Goal: Information Seeking & Learning: Learn about a topic

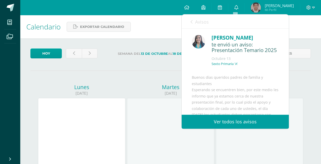
scroll to position [25, 0]
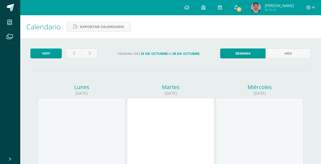
click at [232, 9] on link "1" at bounding box center [236, 7] width 16 height 15
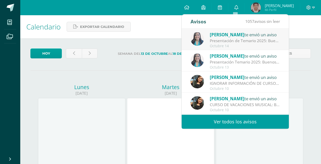
click at [234, 40] on div "Presentación de Temario 2025: Buenos días queridos padres de familia y estudian…" at bounding box center [245, 41] width 70 height 6
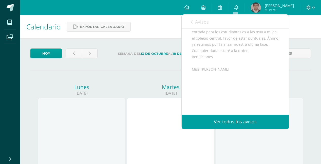
scroll to position [126, 0]
click at [195, 21] on link "Avisos" at bounding box center [200, 21] width 18 height 14
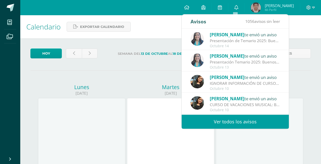
click at [226, 85] on div "IGNORAR INFORMACIÓN DE CURSOS DE VACACIONES MUSICALES: Buen día, favor de Ignor…" at bounding box center [245, 83] width 70 height 6
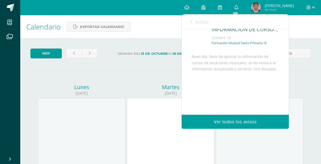
scroll to position [39, 0]
click at [198, 22] on span "Avisos" at bounding box center [202, 22] width 14 height 6
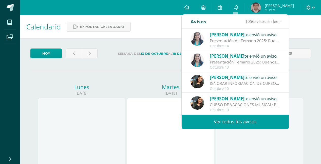
click at [228, 101] on div "[PERSON_NAME] te envió un aviso" at bounding box center [245, 98] width 70 height 7
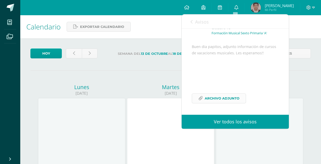
click at [227, 103] on span "Archivo Adjunto" at bounding box center [222, 98] width 35 height 9
